Goal: Navigation & Orientation: Find specific page/section

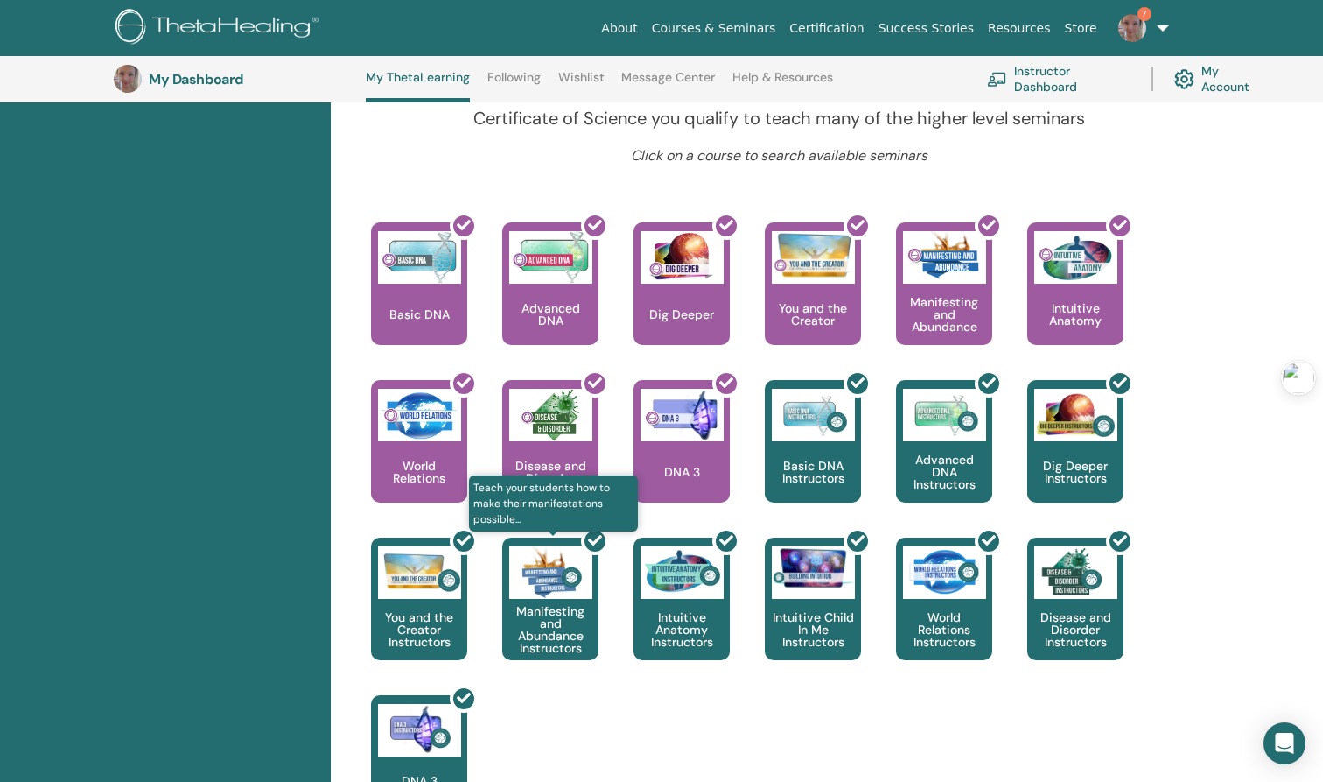
scroll to position [626, 0]
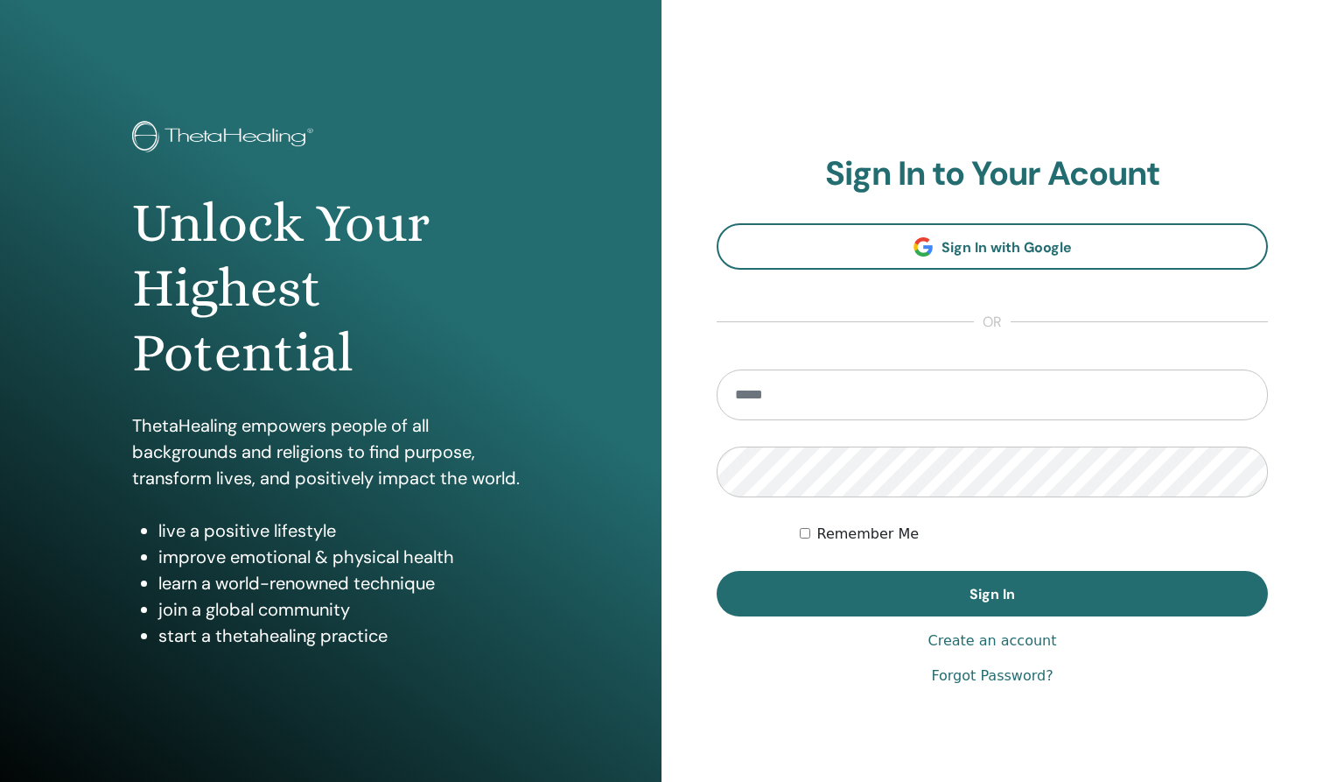
scroll to position [59, 0]
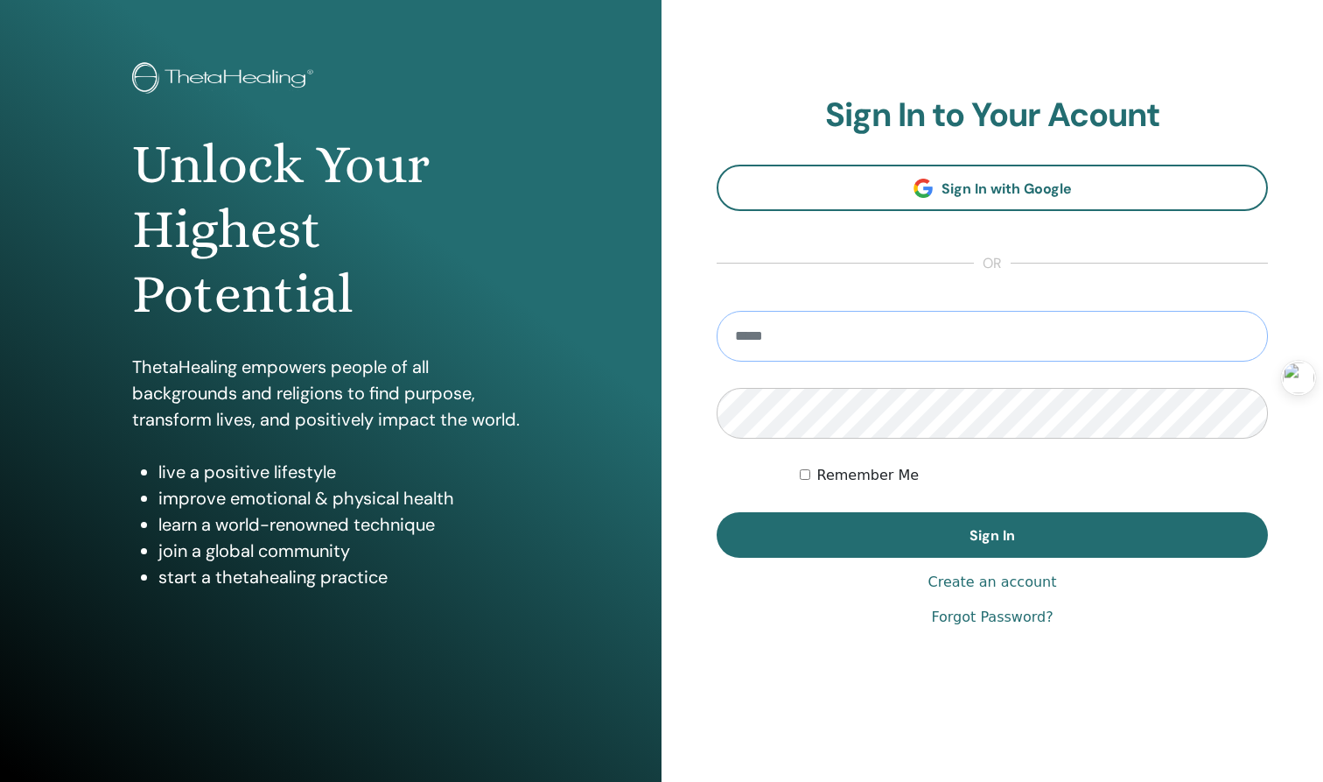
type input "**********"
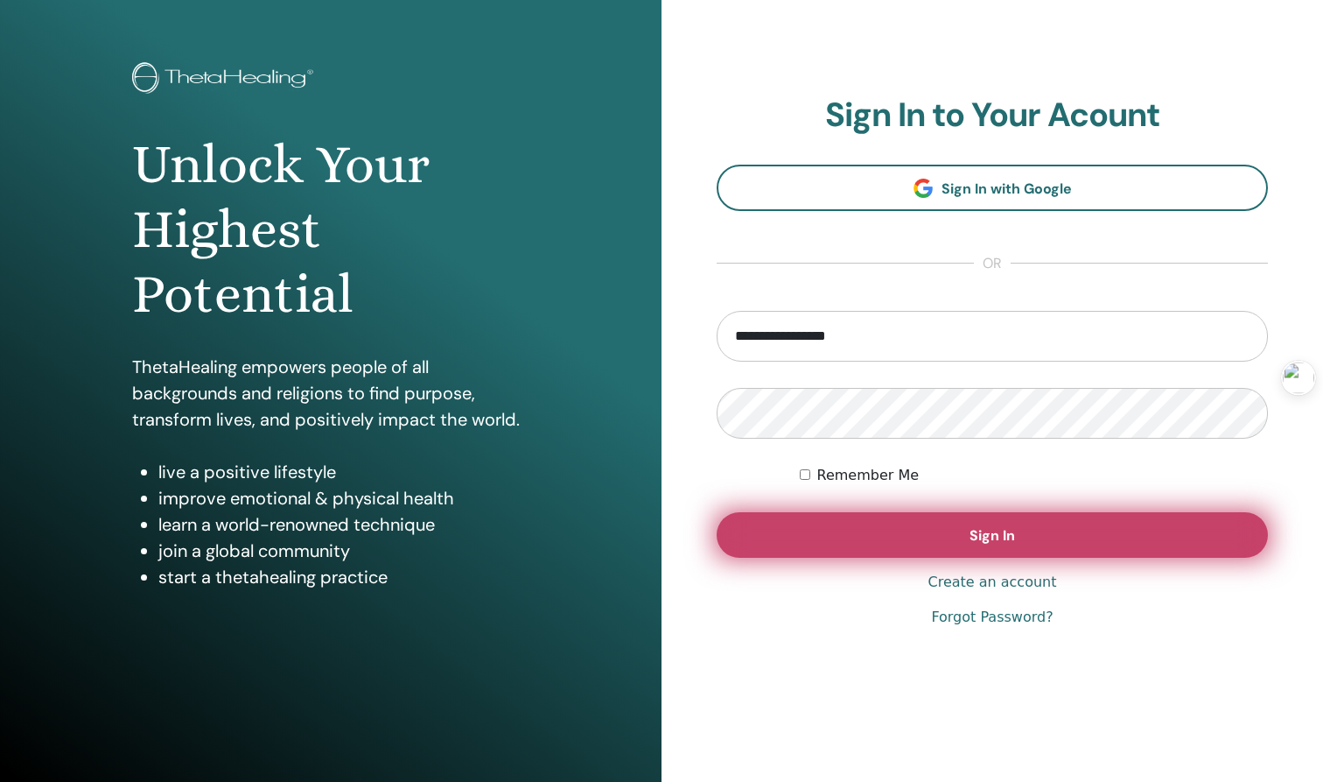
click at [915, 530] on button "Sign In" at bounding box center [992, 535] width 551 height 46
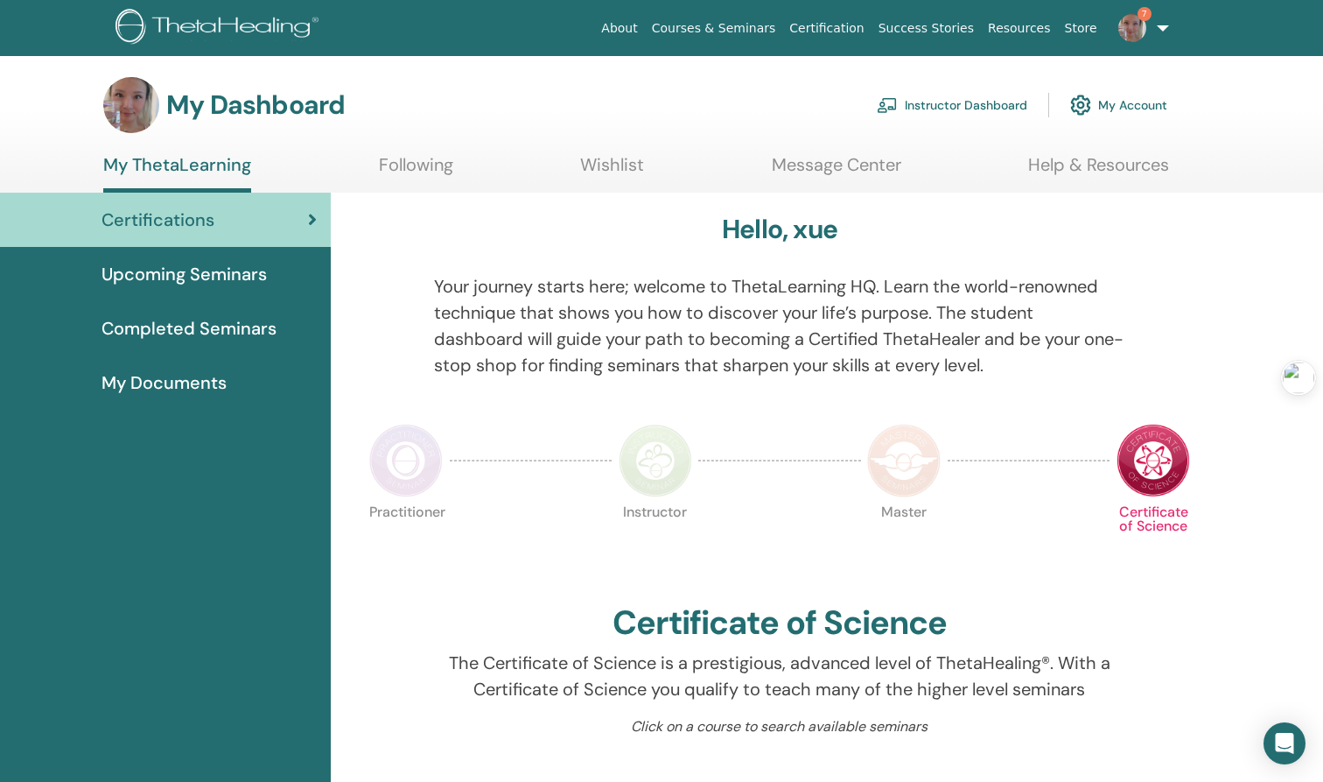
click at [406, 464] on img at bounding box center [406, 461] width 74 height 74
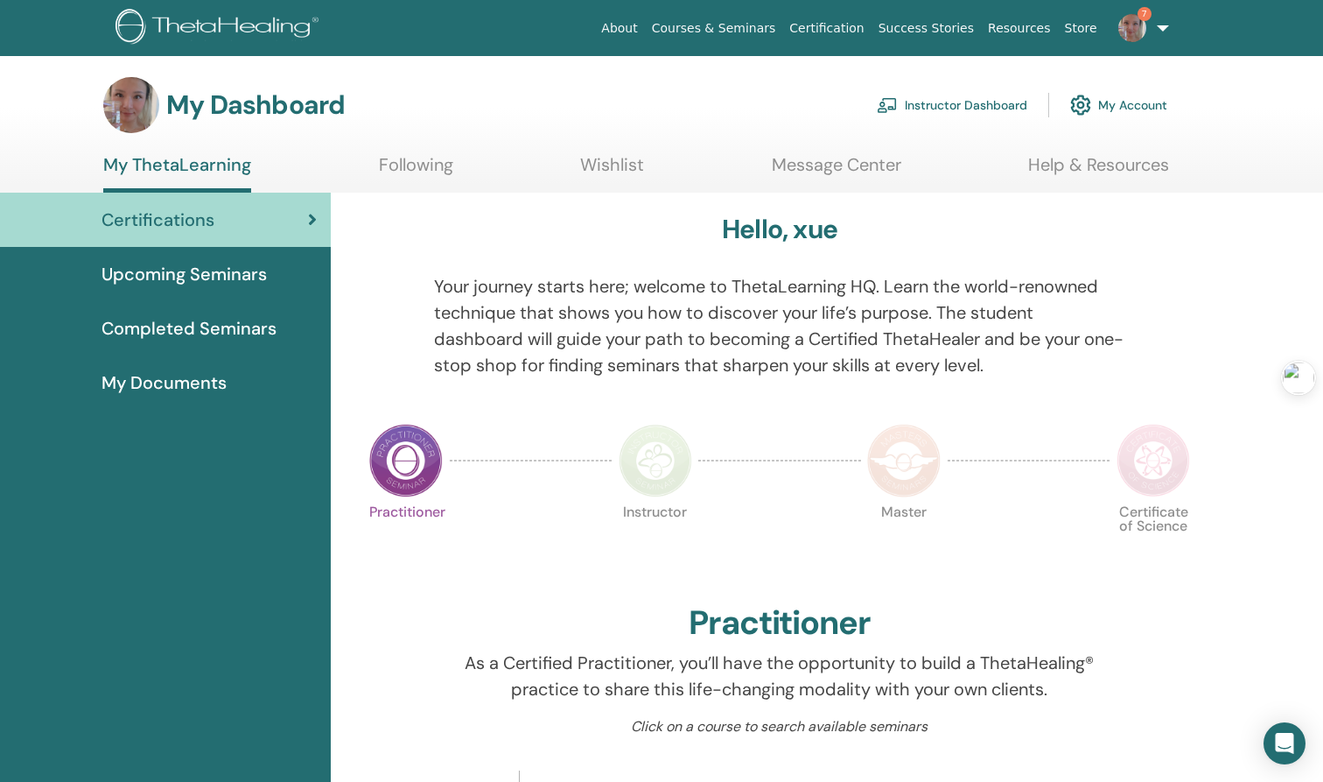
click at [402, 463] on img at bounding box center [406, 461] width 74 height 74
click at [1160, 28] on link "7" at bounding box center [1140, 28] width 72 height 56
